Goal: Task Accomplishment & Management: Manage account settings

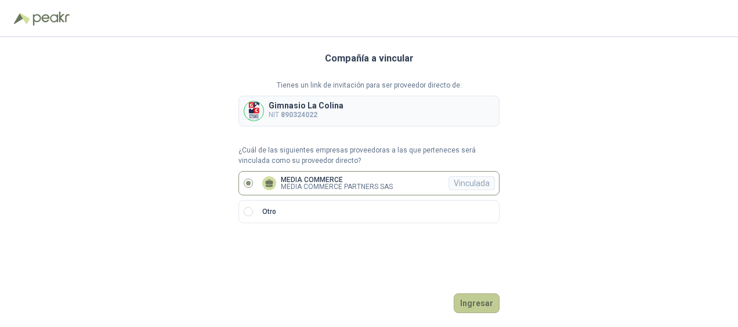
click at [486, 304] on button "Ingresar" at bounding box center [477, 304] width 46 height 20
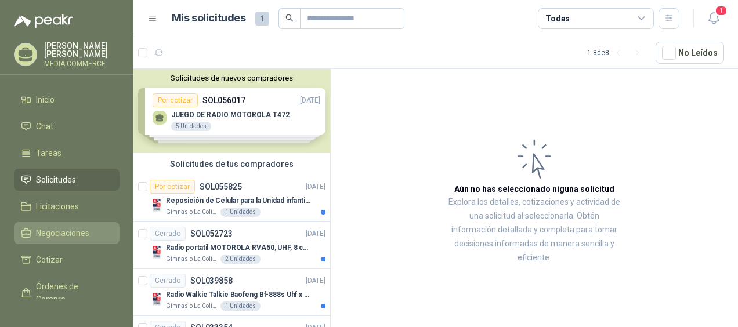
click at [53, 228] on span "Negociaciones" at bounding box center [62, 233] width 53 height 13
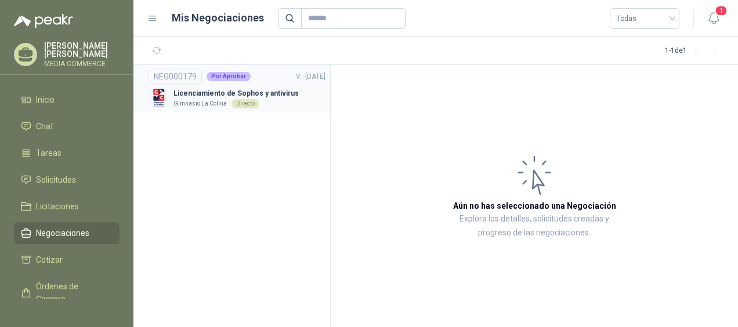
click at [204, 96] on p "Licenciamiento de Sophos y antivirus" at bounding box center [236, 93] width 125 height 11
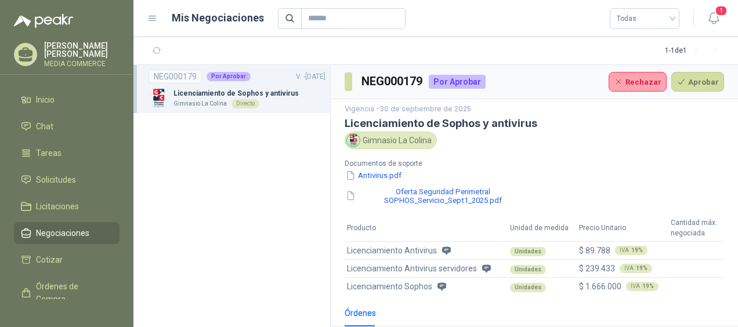
click at [395, 253] on span "Licenciamiento Antivirus" at bounding box center [392, 250] width 90 height 13
click at [388, 251] on span "Licenciamiento Antivirus" at bounding box center [392, 250] width 90 height 13
click at [383, 176] on button "Antivirus.pdf" at bounding box center [374, 176] width 58 height 12
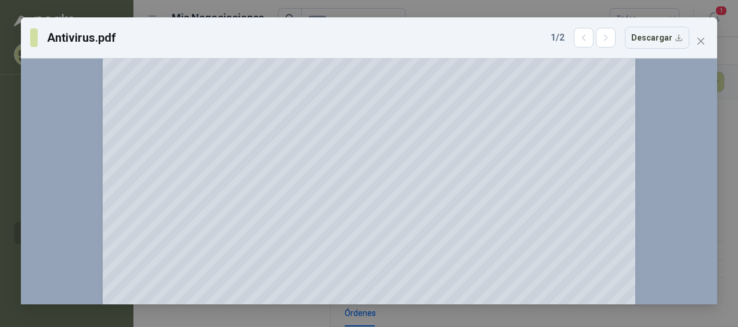
scroll to position [3631, 0]
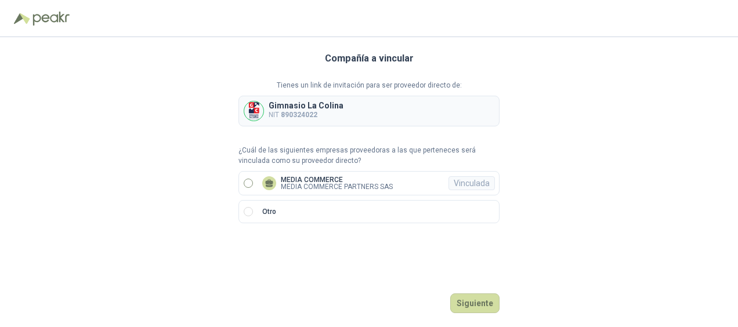
click at [318, 183] on p "MEDIA COMMERCE PARTNERS SAS" at bounding box center [337, 186] width 112 height 7
click at [484, 301] on button "Ingresar" at bounding box center [477, 304] width 46 height 20
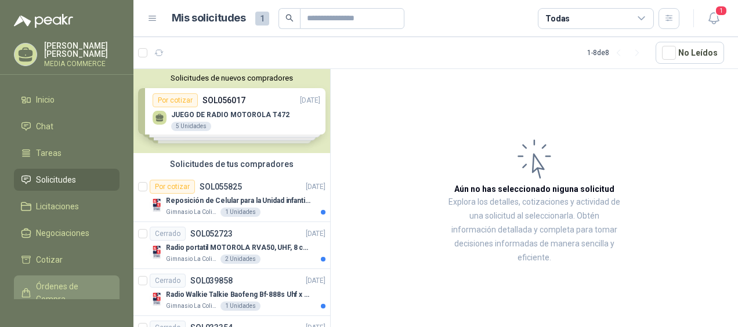
click at [52, 280] on span "Órdenes de Compra" at bounding box center [72, 293] width 73 height 26
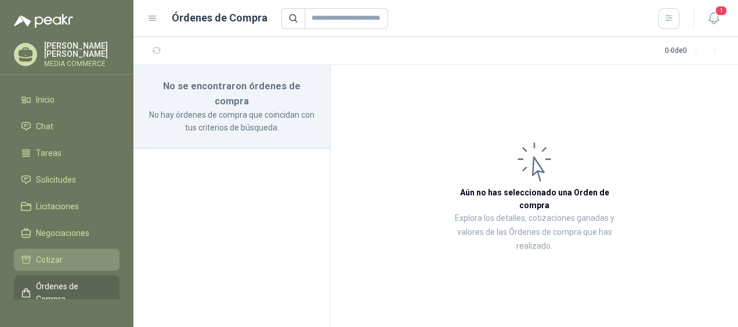
click at [51, 257] on span "Cotizar" at bounding box center [49, 260] width 27 height 13
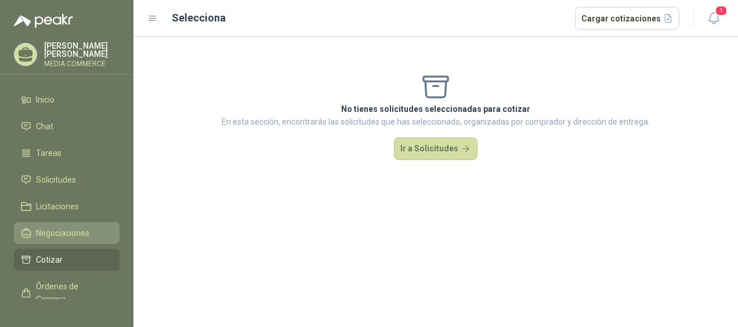
click at [56, 235] on span "Negociaciones" at bounding box center [62, 233] width 53 height 13
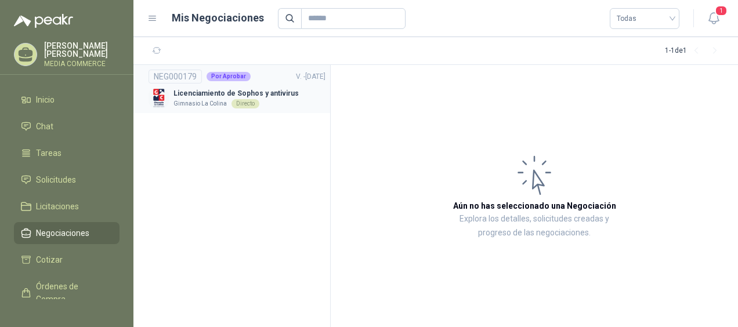
click at [225, 94] on p "Licenciamiento de Sophos y antivirus" at bounding box center [236, 93] width 125 height 11
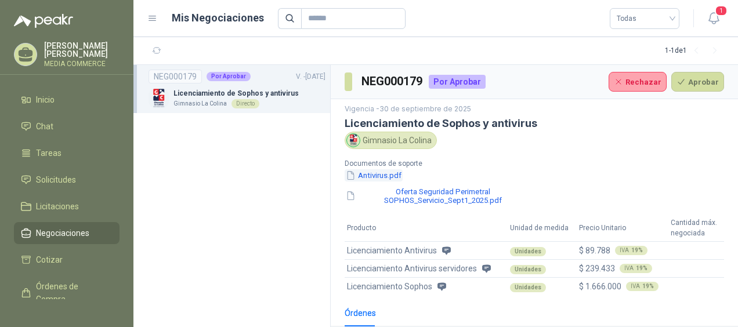
click at [394, 172] on button "Antivirus.pdf" at bounding box center [374, 176] width 58 height 12
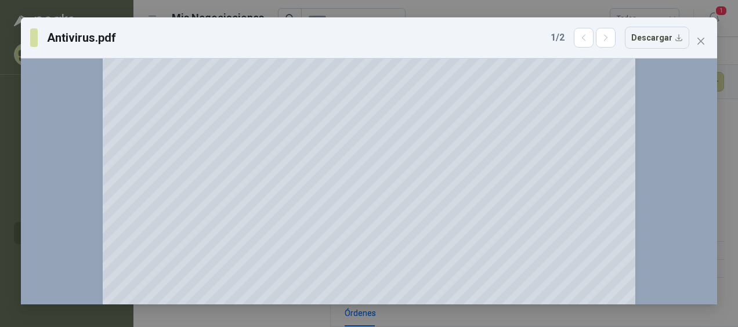
scroll to position [3639, 0]
click at [701, 44] on icon "close" at bounding box center [701, 41] width 9 height 9
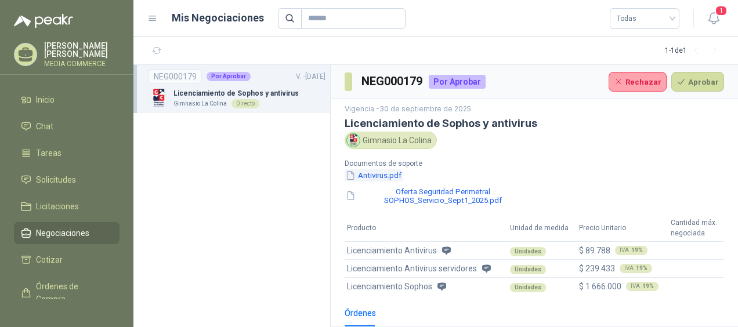
click at [385, 172] on button "Antivirus.pdf" at bounding box center [374, 176] width 58 height 12
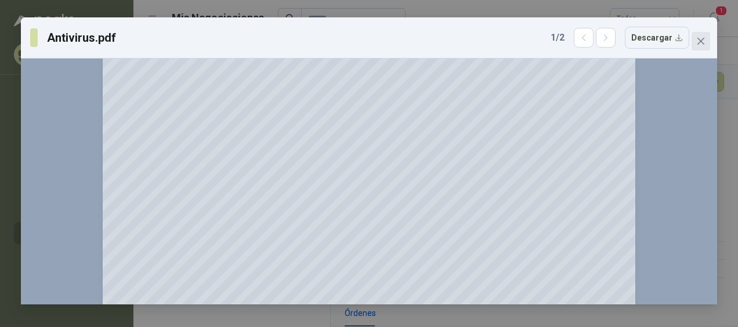
click at [701, 41] on icon "close" at bounding box center [701, 41] width 7 height 7
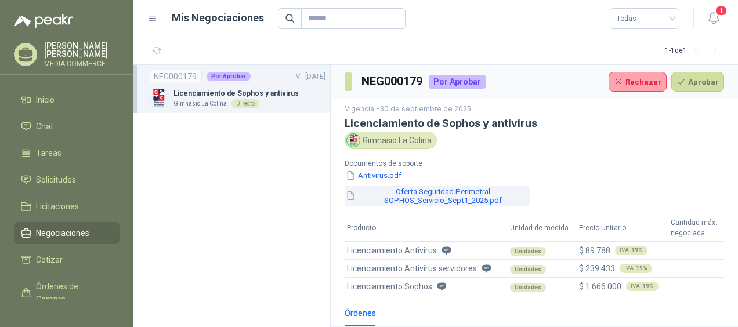
click at [462, 199] on button "Oferta Seguridad Perimetral SOPHOS_Servicio_Sept1_2025.pdf" at bounding box center [437, 196] width 185 height 20
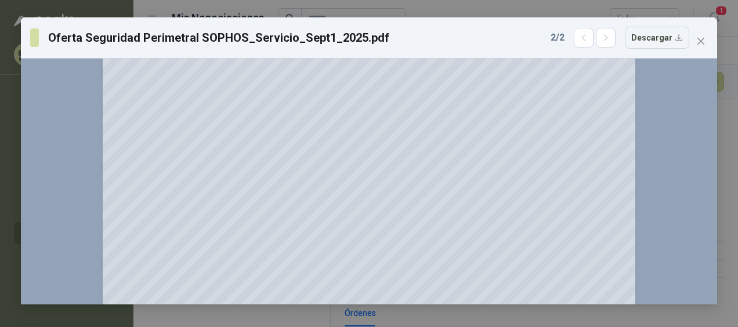
scroll to position [4345, 0]
click at [699, 41] on icon "close" at bounding box center [701, 41] width 9 height 9
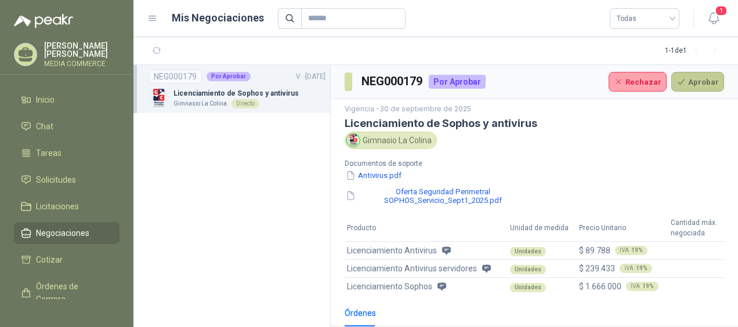
click at [686, 77] on button "Aprobar" at bounding box center [698, 82] width 53 height 20
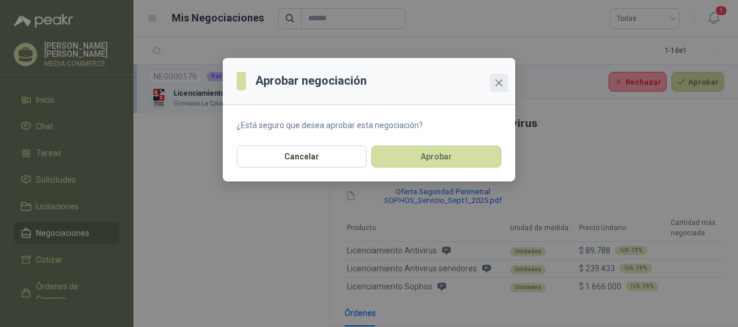
click at [500, 81] on icon "close" at bounding box center [499, 83] width 7 height 7
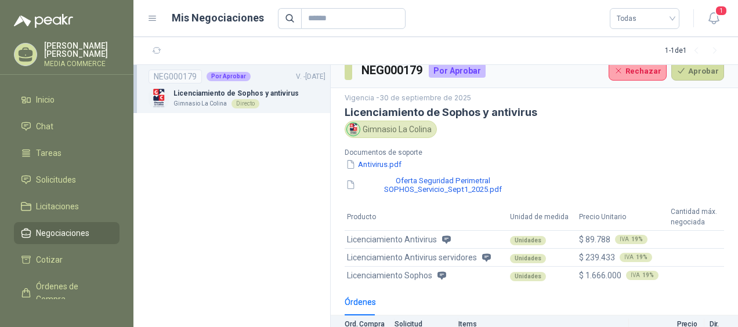
scroll to position [0, 0]
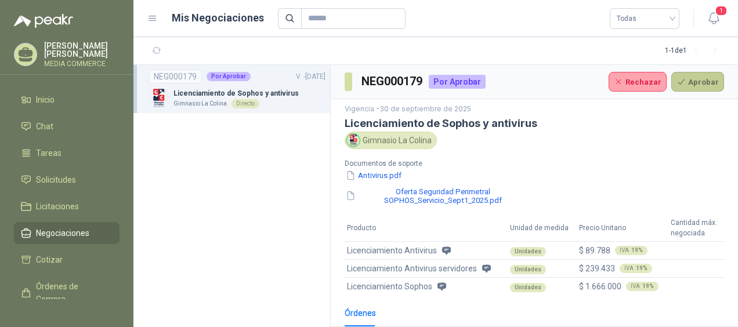
click at [709, 85] on button "Aprobar" at bounding box center [698, 82] width 53 height 20
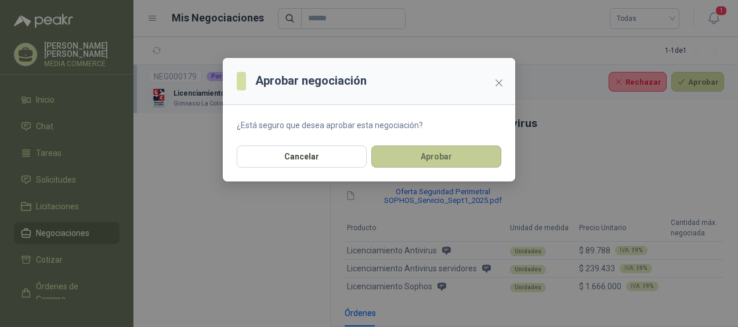
click at [475, 148] on button "Aprobar" at bounding box center [437, 157] width 130 height 22
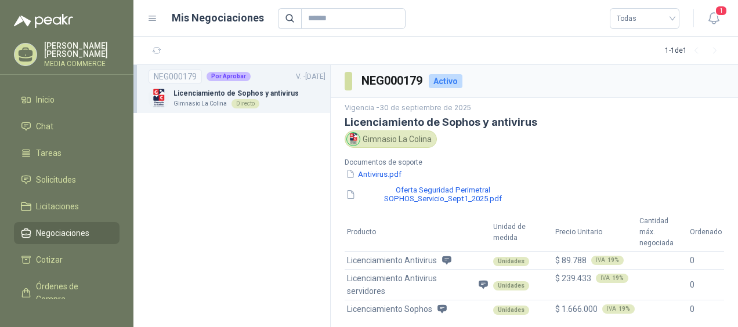
scroll to position [132, 0]
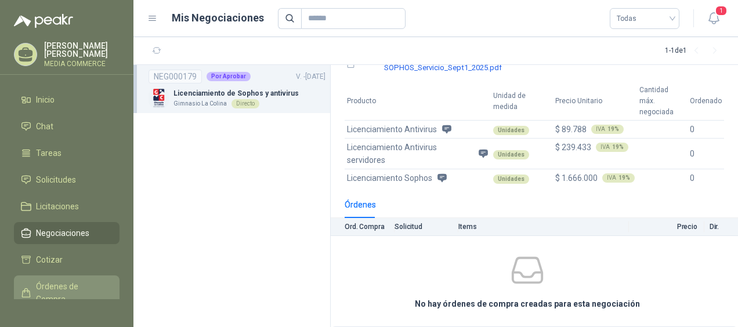
click at [66, 282] on span "Órdenes de Compra" at bounding box center [72, 293] width 73 height 26
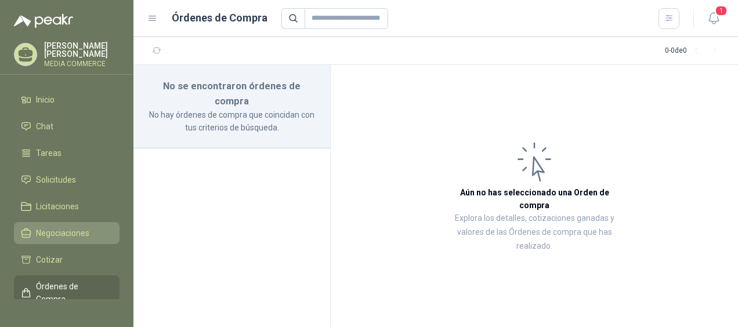
click at [56, 234] on span "Negociaciones" at bounding box center [62, 233] width 53 height 13
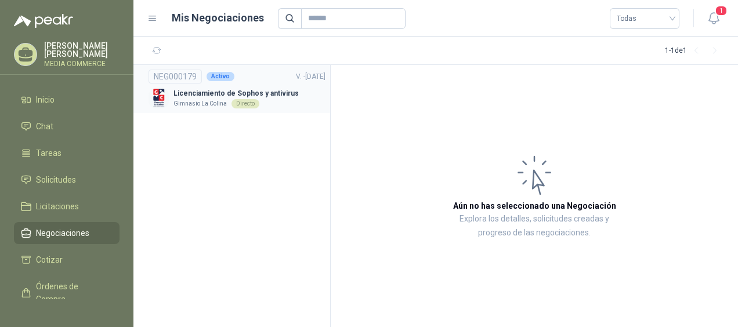
click at [210, 103] on p "Gimnasio La Colina" at bounding box center [200, 103] width 53 height 9
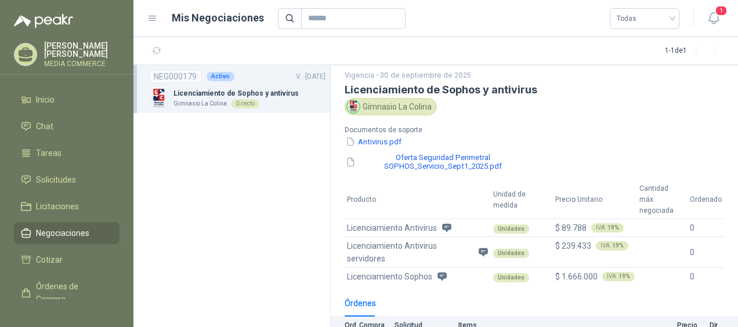
scroll to position [35, 0]
